Goal: Transaction & Acquisition: Purchase product/service

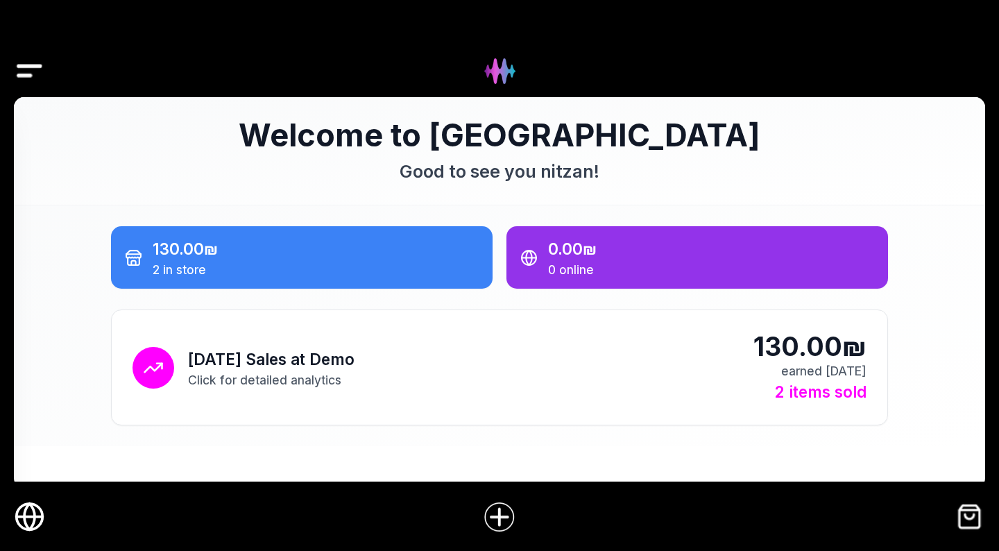
click at [30, 70] on img "Drawer" at bounding box center [29, 70] width 31 height 53
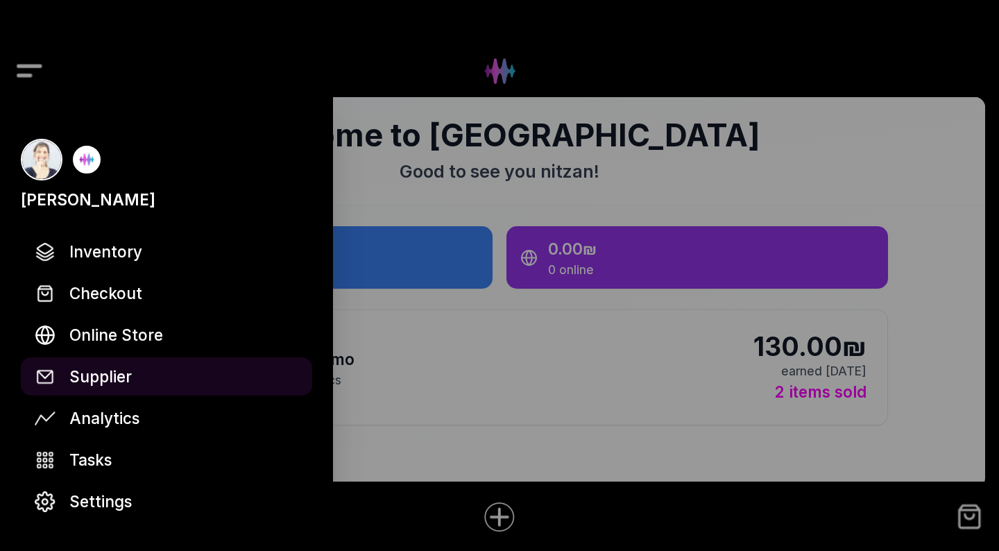
click at [127, 374] on span "Supplier" at bounding box center [100, 376] width 62 height 24
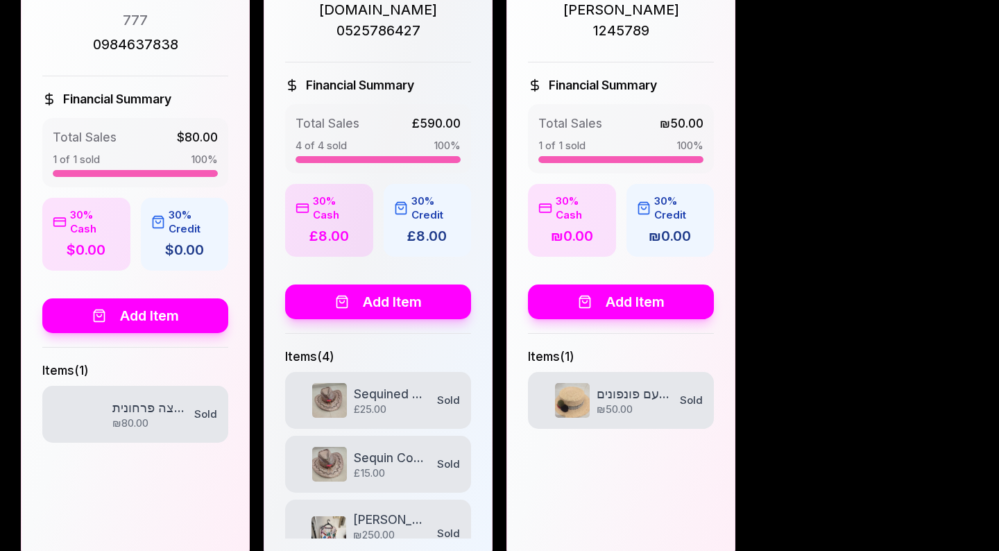
scroll to position [601, 0]
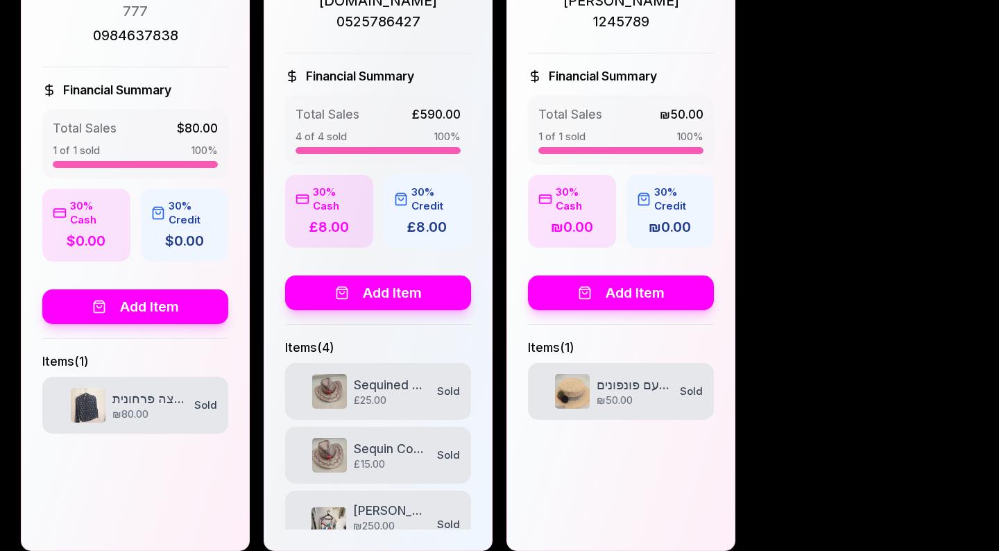
click at [161, 289] on button "Add Item" at bounding box center [135, 306] width 186 height 35
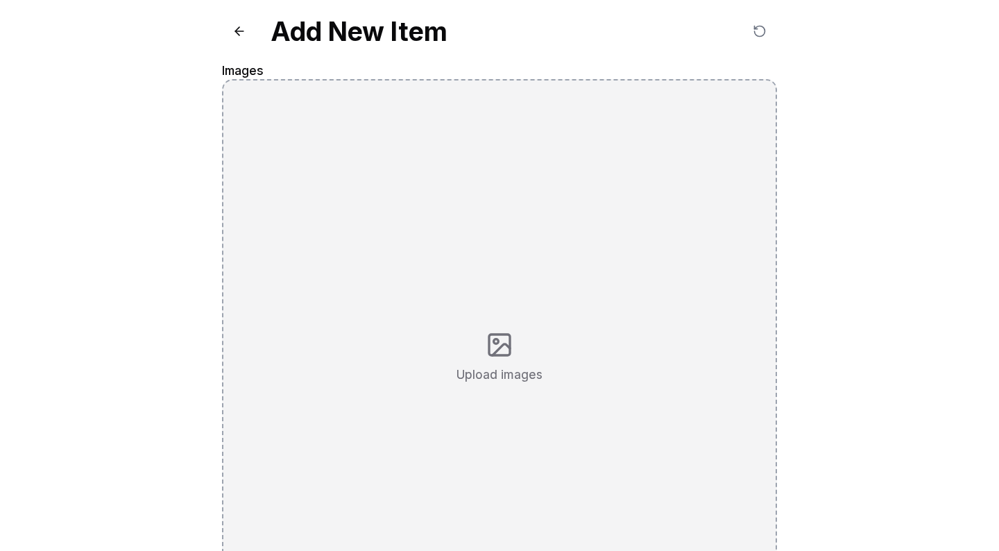
click at [499, 321] on div "Upload images" at bounding box center [499, 356] width 555 height 555
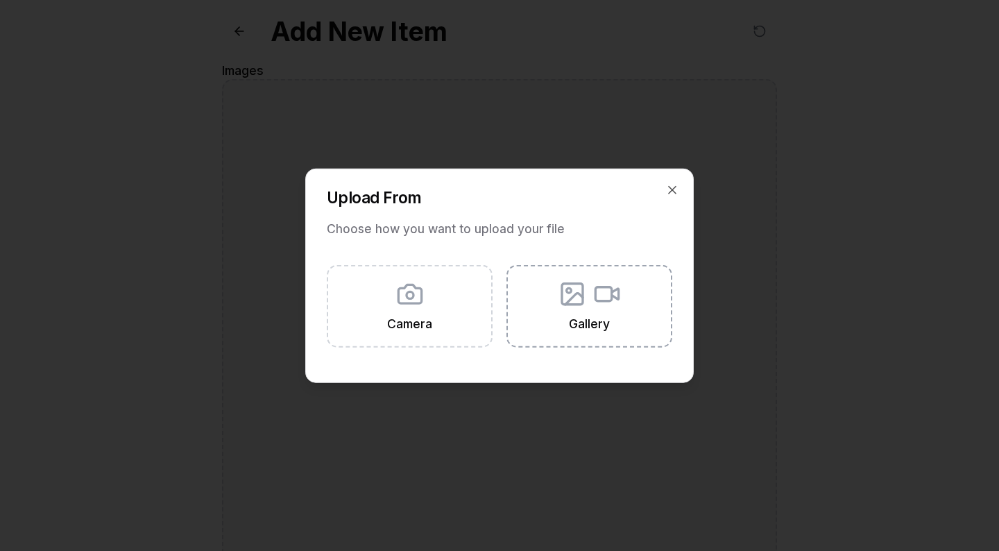
click at [601, 321] on span "Gallery" at bounding box center [589, 322] width 41 height 17
click at [0, 0] on input "Gallery" at bounding box center [0, 0] width 0 height 0
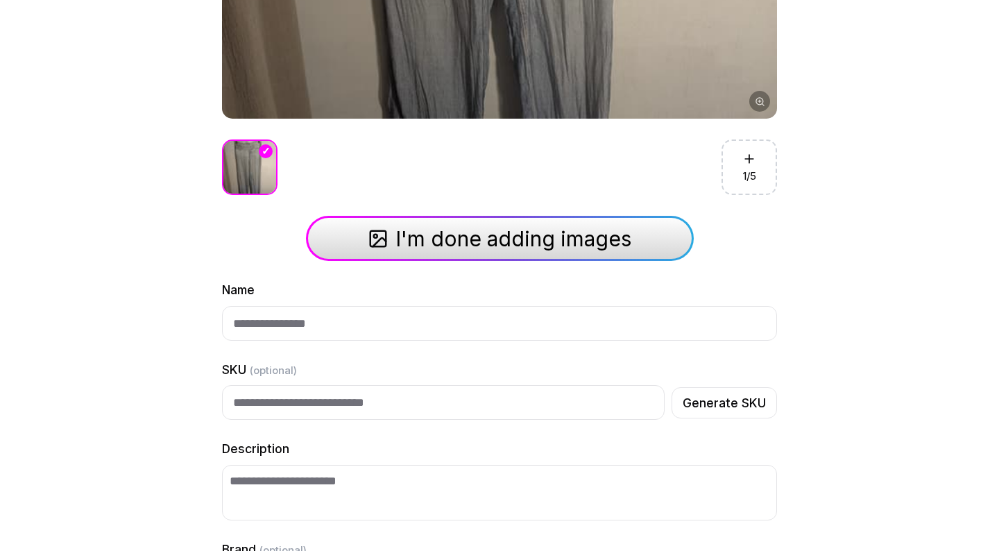
scroll to position [625, 0]
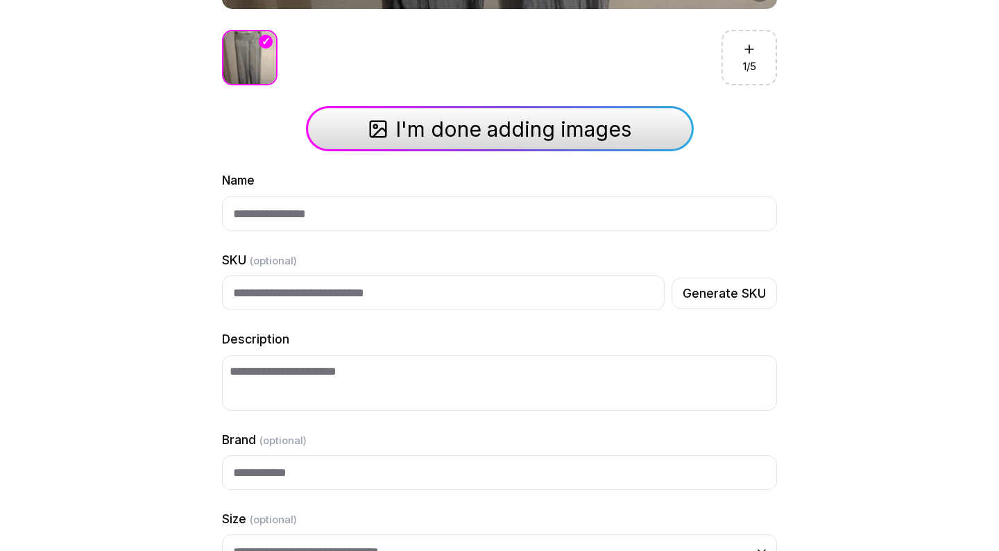
click at [582, 144] on button "I'm done adding images" at bounding box center [500, 128] width 388 height 45
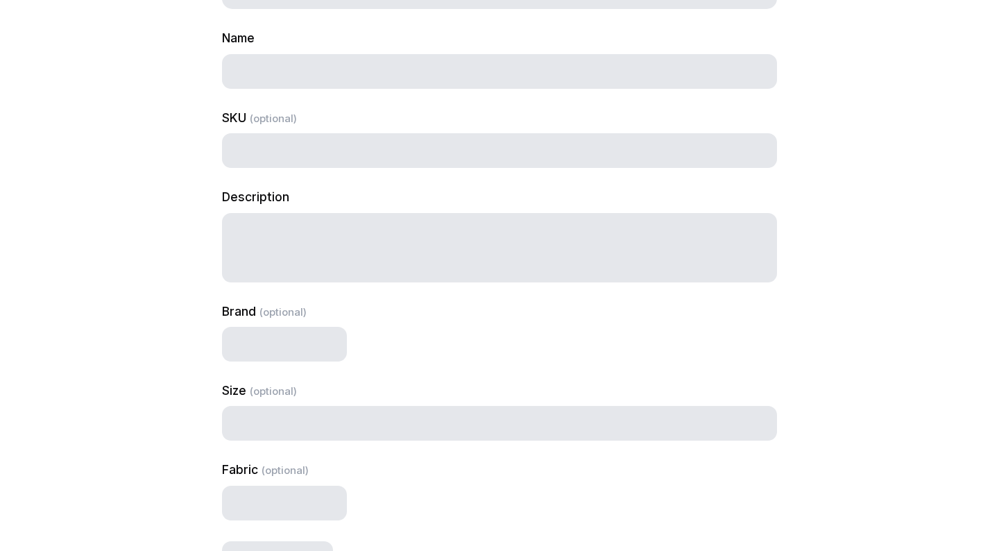
select select "***"
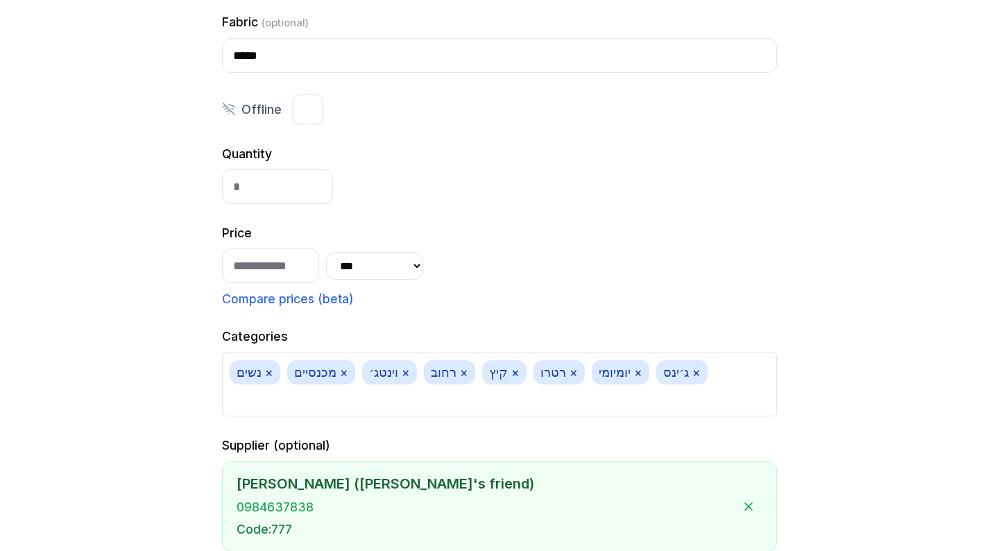
scroll to position [1275, 0]
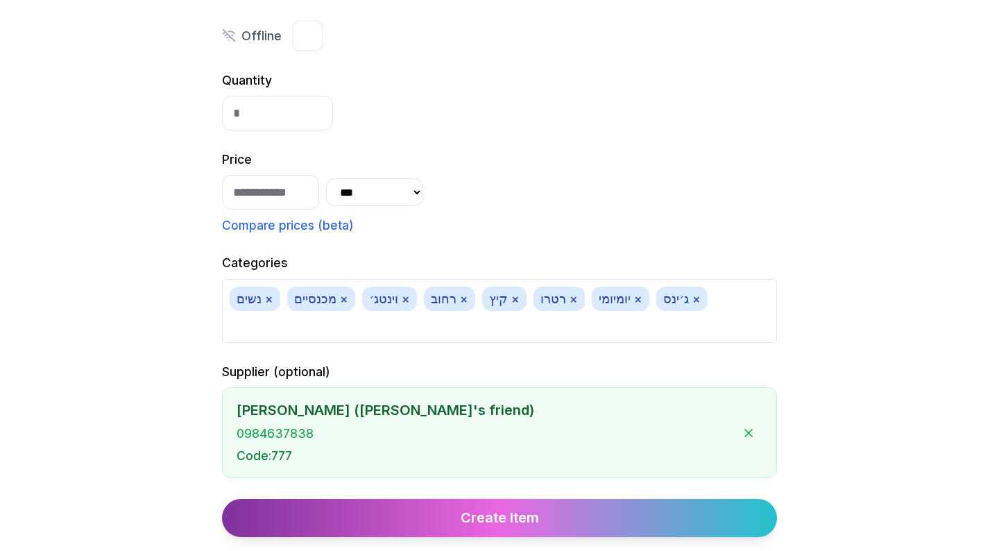
click at [532, 514] on button "Create Item" at bounding box center [499, 518] width 555 height 38
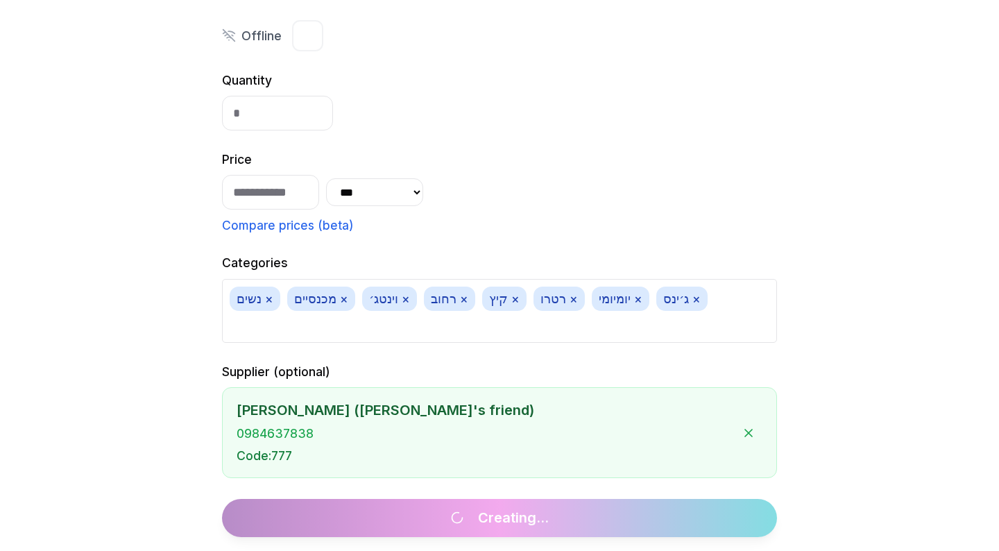
scroll to position [1133, 0]
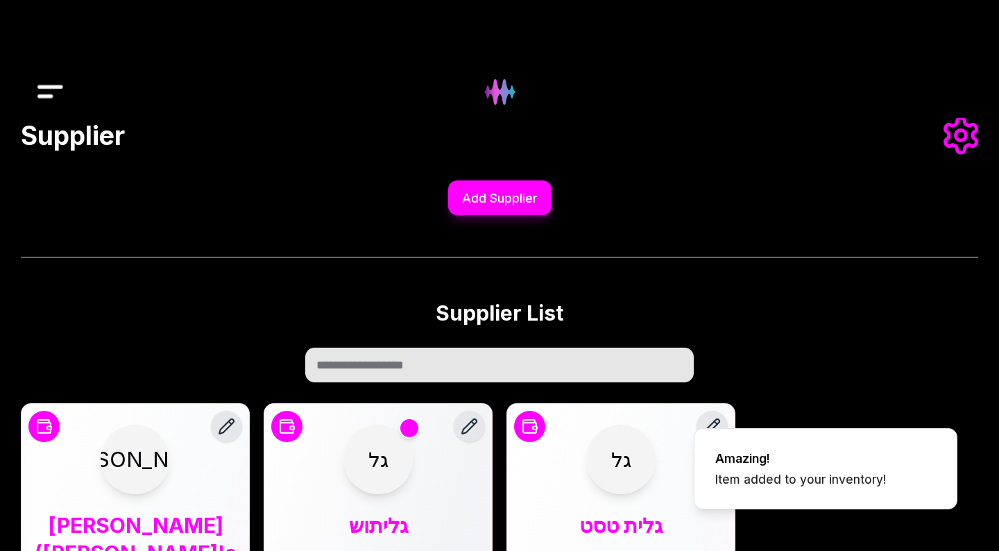
click at [54, 92] on img "Drawer" at bounding box center [50, 91] width 31 height 53
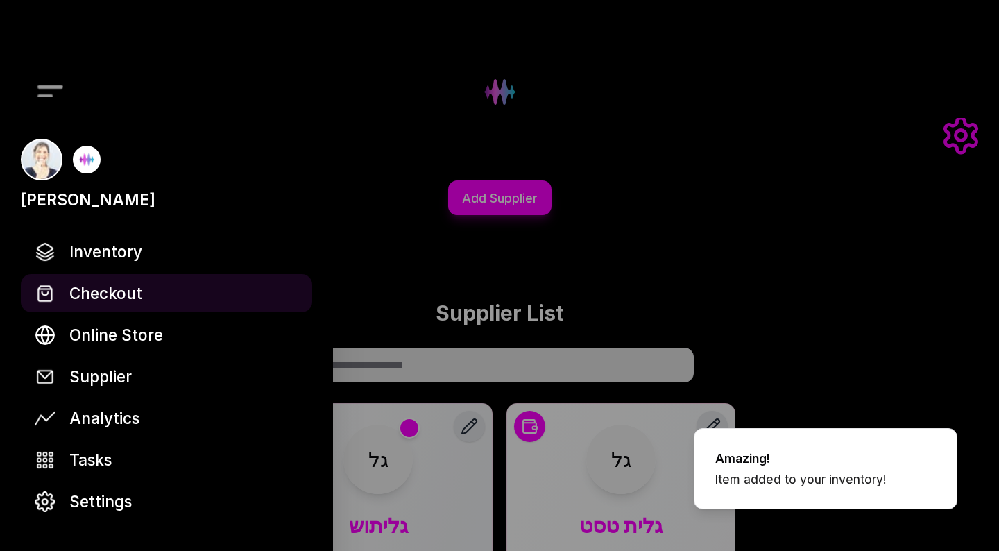
click at [107, 294] on span "Checkout" at bounding box center [105, 293] width 73 height 24
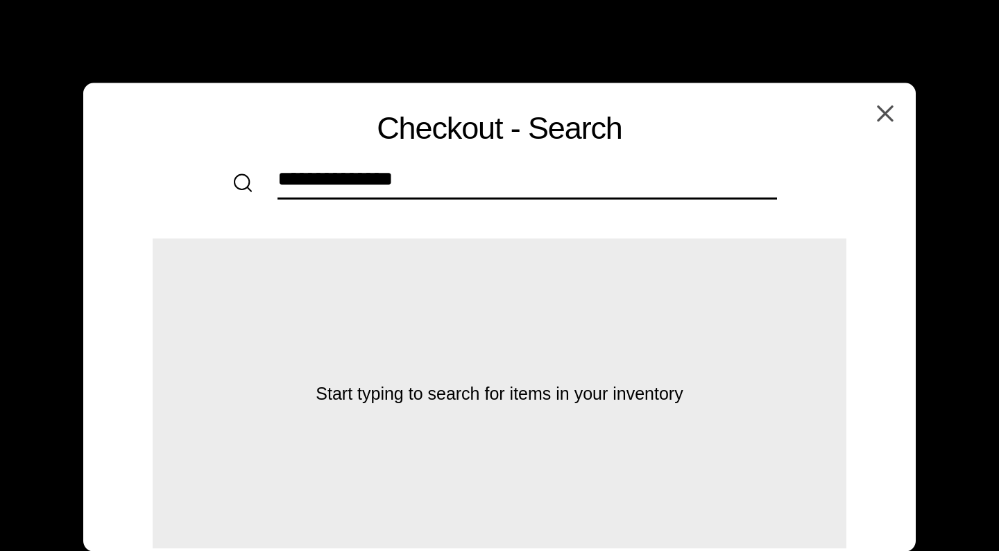
click at [332, 185] on input "text" at bounding box center [528, 182] width 500 height 31
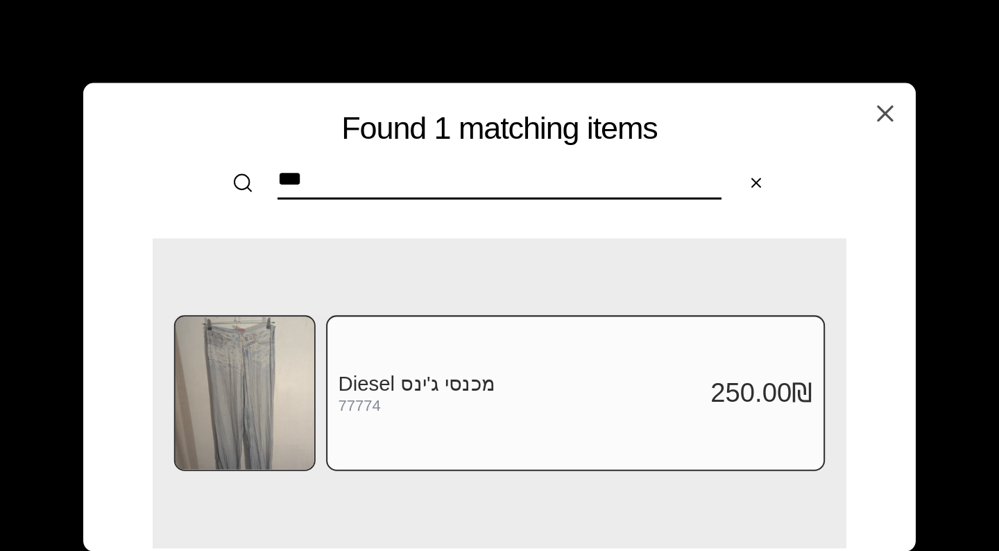
type input "***"
click at [442, 376] on h3 "Diesel מכנסי ג'ינס" at bounding box center [521, 384] width 366 height 24
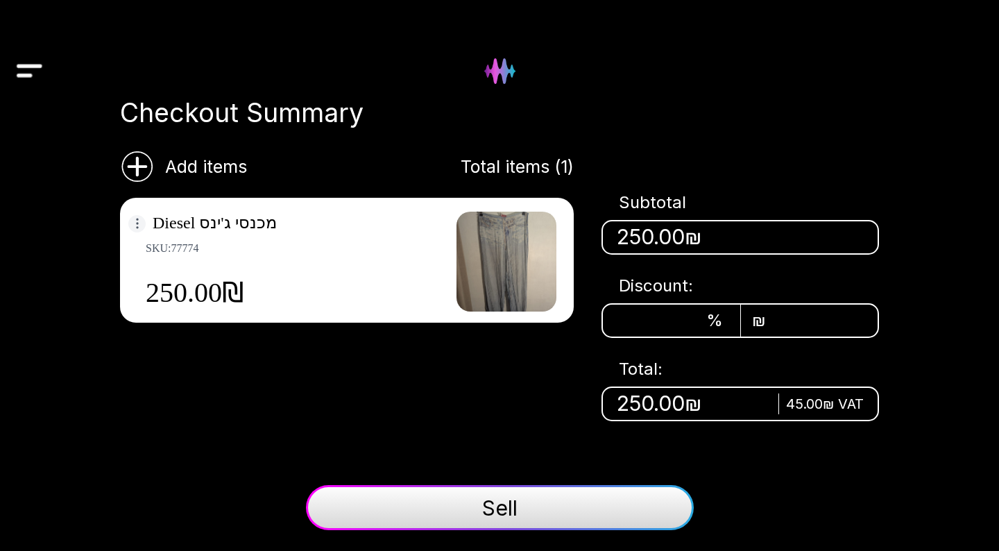
click at [139, 224] on html "nitzan werber Inventory Checkout 1 Online Store Supplier Analytics Tasks Settin…" at bounding box center [499, 275] width 999 height 551
click at [185, 253] on div "Discount" at bounding box center [212, 253] width 158 height 28
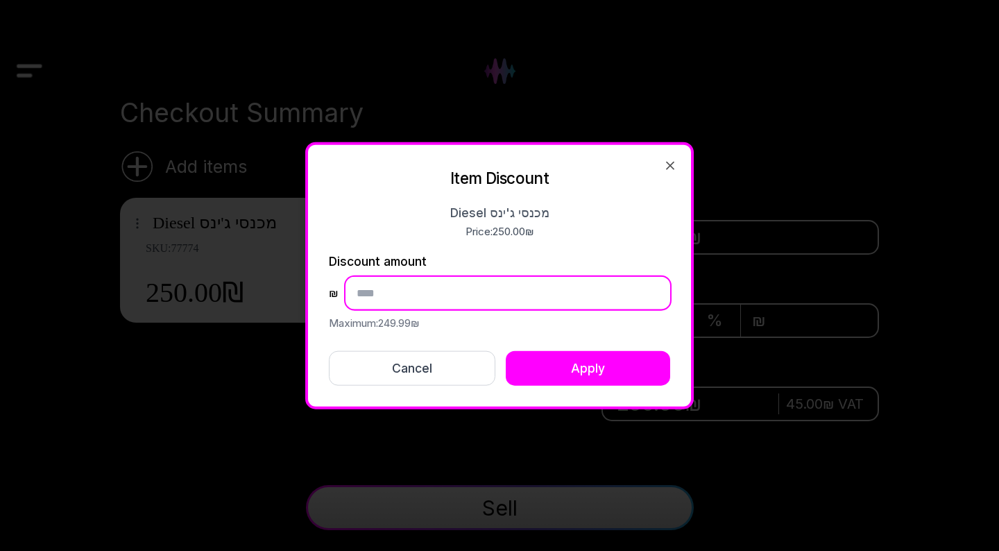
type input "*"
type input "**"
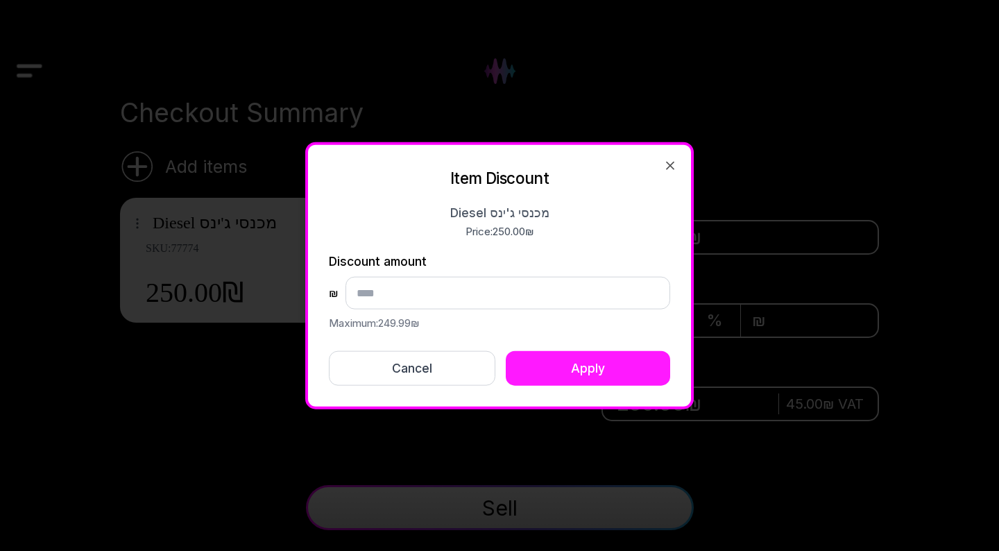
click at [590, 366] on button "Apply" at bounding box center [588, 367] width 165 height 35
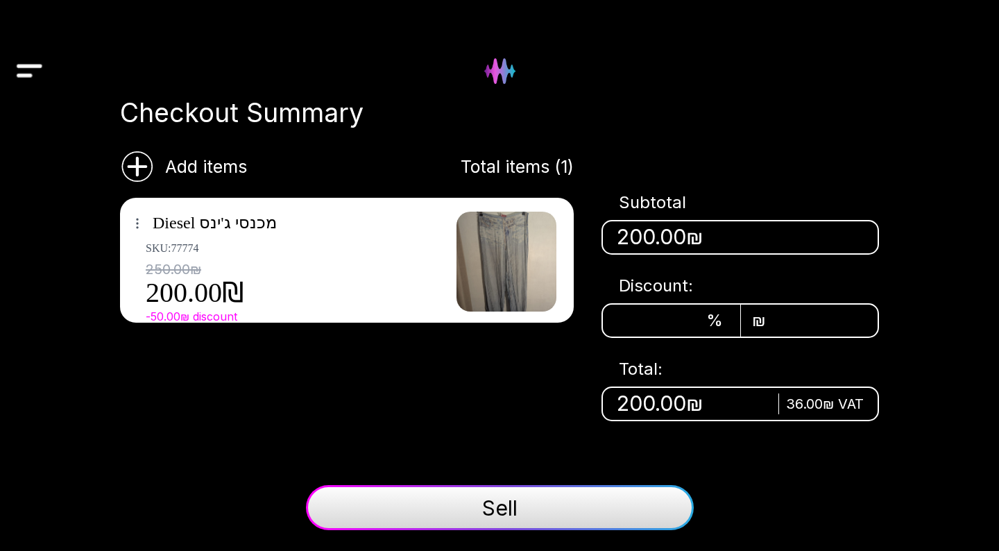
click at [530, 505] on button "Sell" at bounding box center [500, 507] width 388 height 45
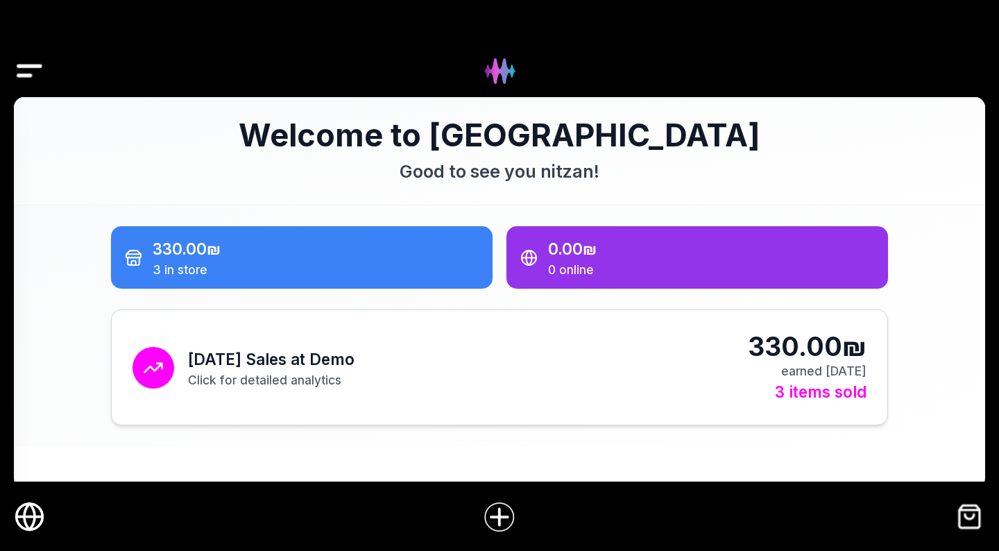
click at [512, 361] on div "Today's Sales at Demo Click for detailed analytics 330.00₪ earned today 3 items…" at bounding box center [500, 367] width 734 height 73
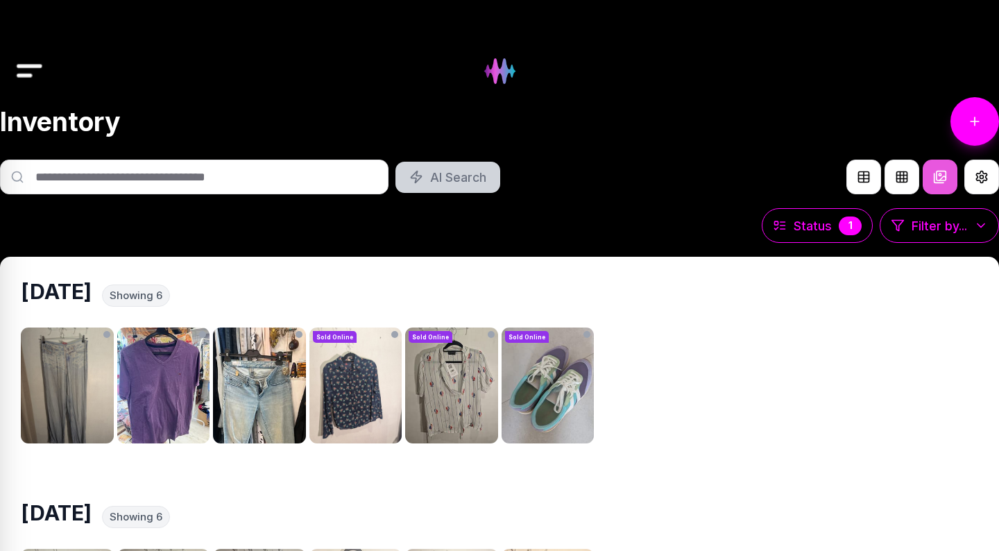
click at [19, 61] on img "Drawer" at bounding box center [29, 70] width 31 height 53
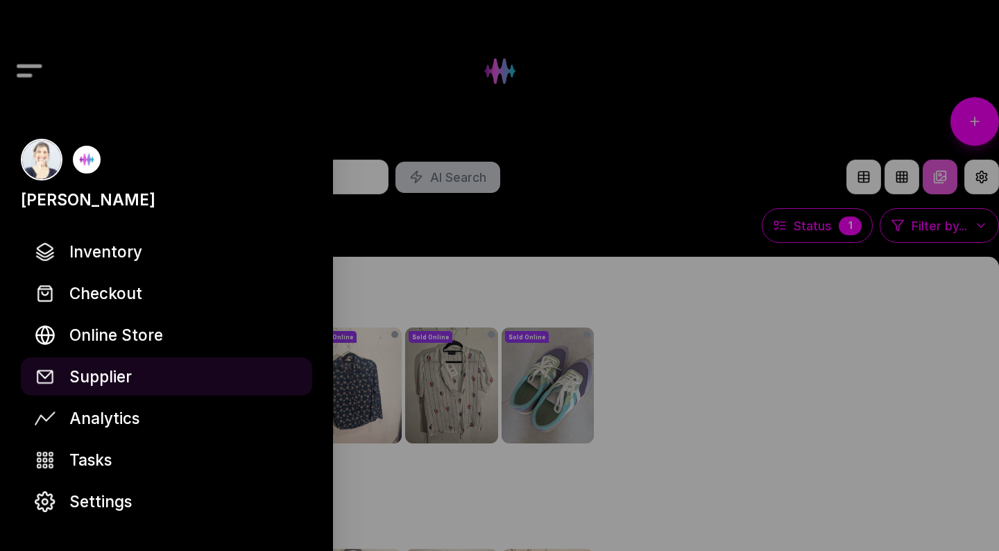
click at [136, 369] on link "Supplier" at bounding box center [166, 376] width 291 height 38
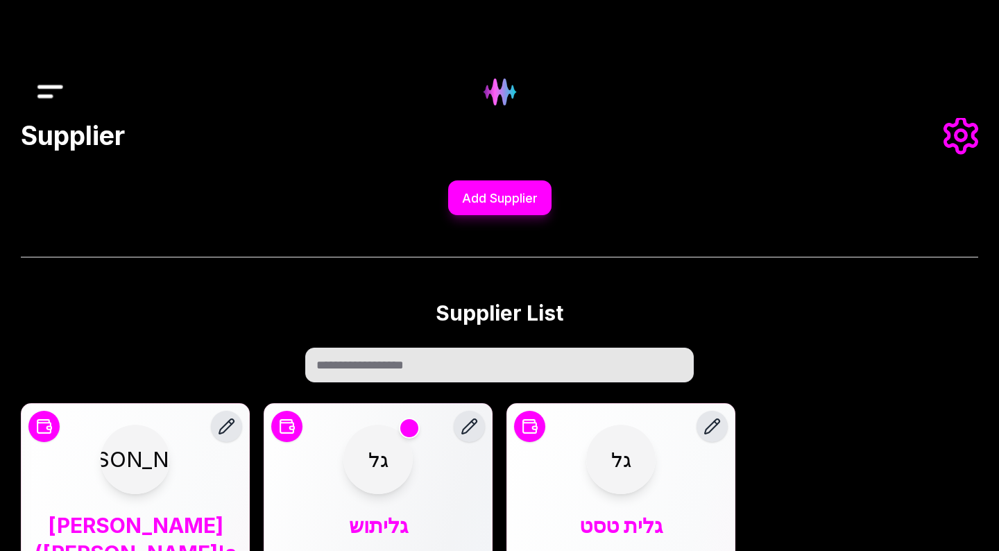
click at [502, 101] on img at bounding box center [500, 92] width 56 height 56
